Goal: Find contact information: Find contact information

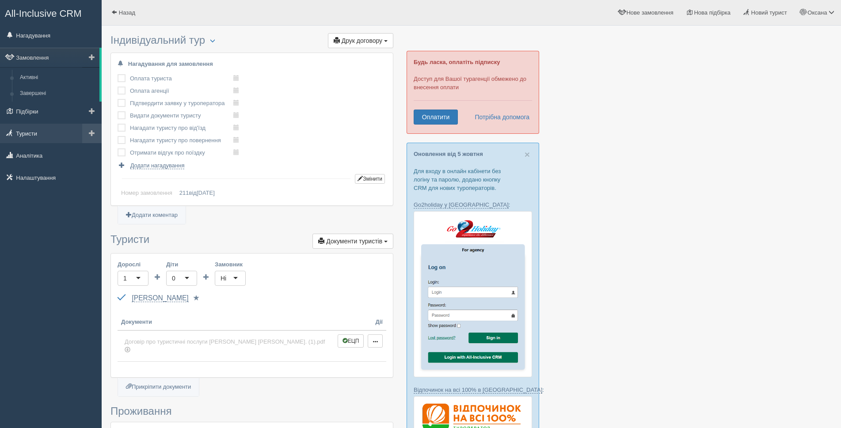
click at [32, 136] on link "Туристи" at bounding box center [51, 133] width 102 height 19
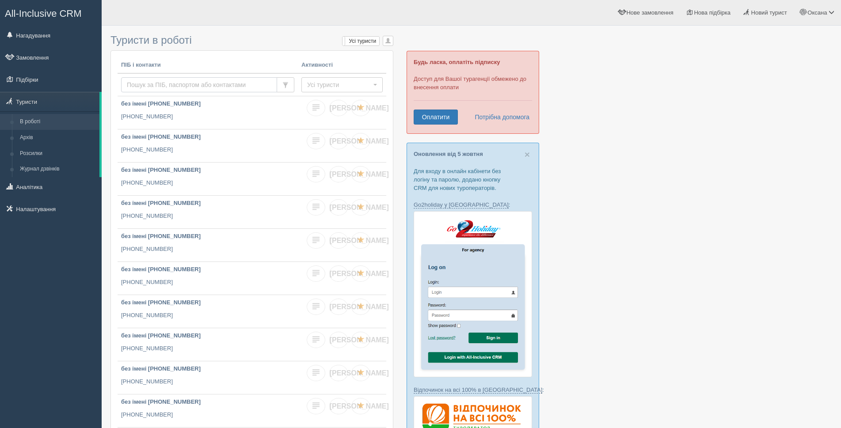
click at [172, 83] on input "text" at bounding box center [199, 84] width 156 height 15
type input "r"
type input "козленко"
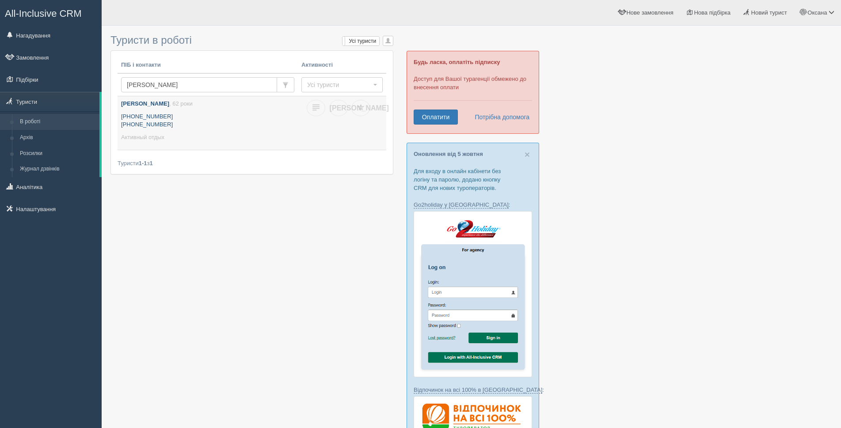
click at [210, 134] on p "Активный отдых" at bounding box center [207, 137] width 173 height 8
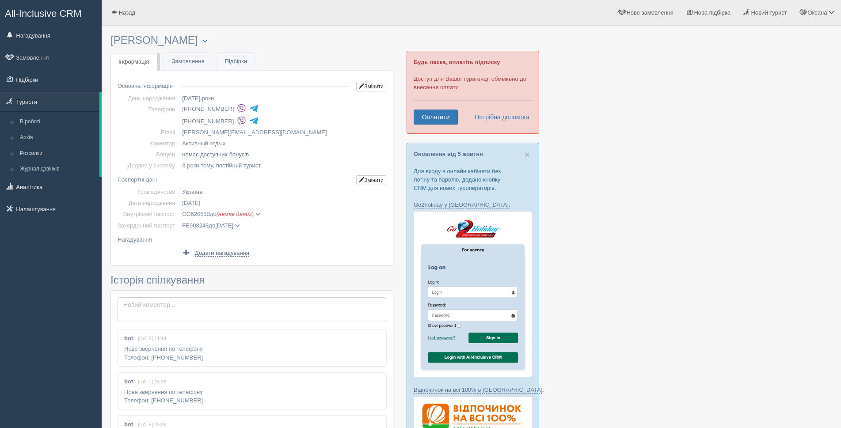
drag, startPoint x: 230, startPoint y: 109, endPoint x: 187, endPoint y: 109, distance: 42.9
click at [187, 109] on li "+380 50 469 0601" at bounding box center [267, 109] width 171 height 12
copy li "380 50 469 0601"
